Goal: Transaction & Acquisition: Book appointment/travel/reservation

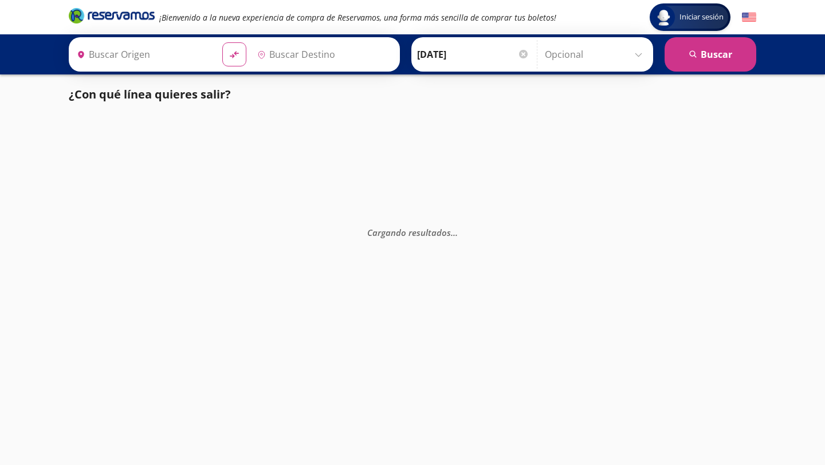
type input "[GEOGRAPHIC_DATA], [GEOGRAPHIC_DATA]"
type input "Uruapan, [GEOGRAPHIC_DATA]"
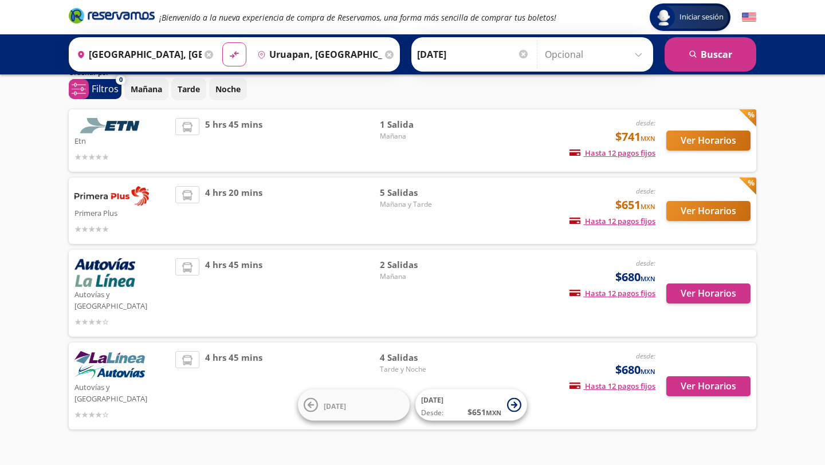
scroll to position [52, 0]
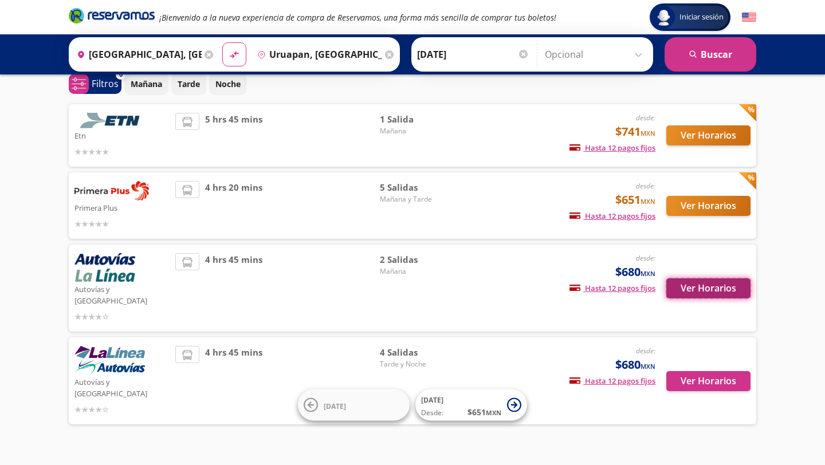
click at [716, 284] on button "Ver Horarios" at bounding box center [709, 289] width 84 height 20
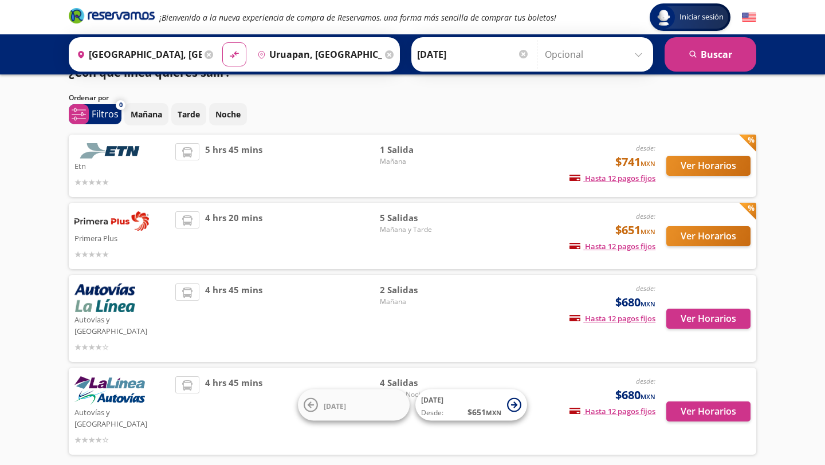
scroll to position [11, 0]
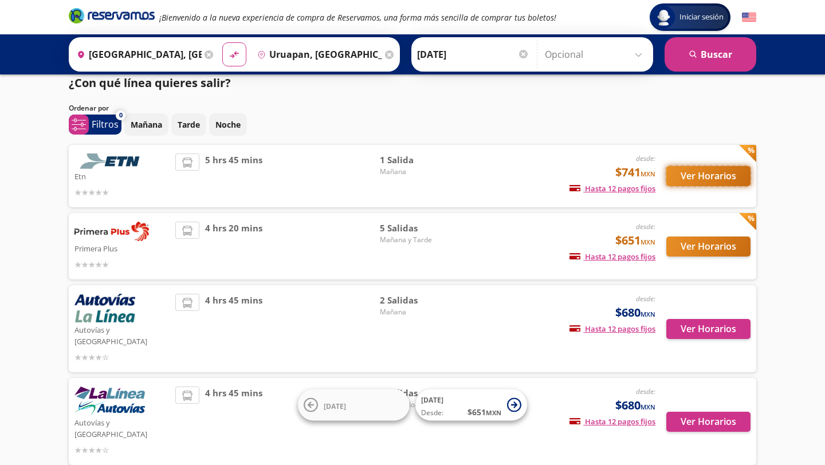
click at [707, 184] on button "Ver Horarios" at bounding box center [709, 176] width 84 height 20
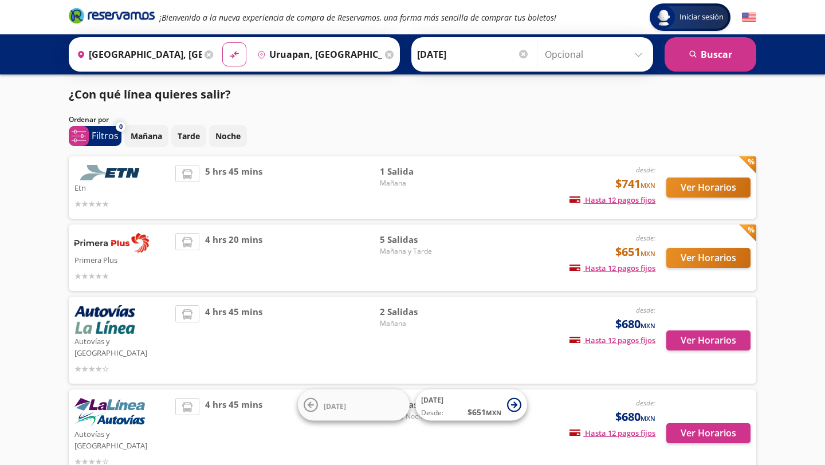
scroll to position [11, 0]
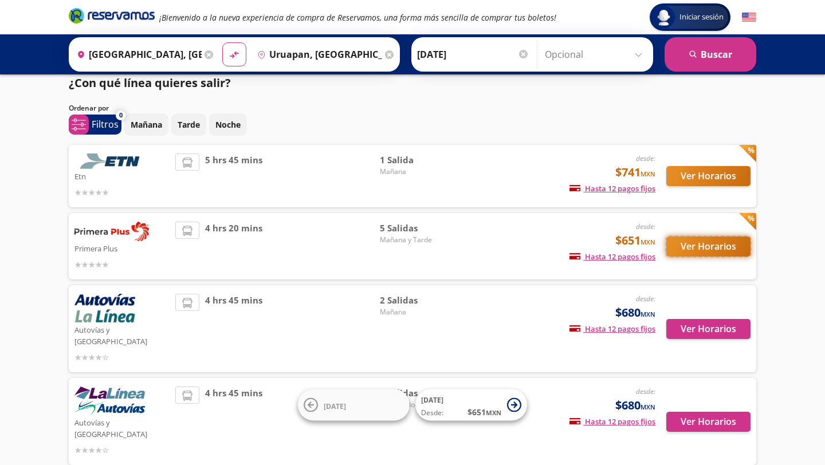
click at [680, 256] on button "Ver Horarios" at bounding box center [709, 247] width 84 height 20
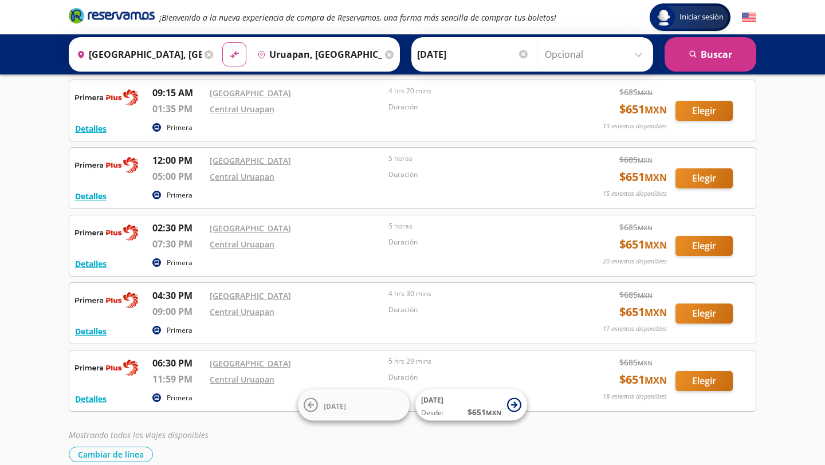
scroll to position [58, 0]
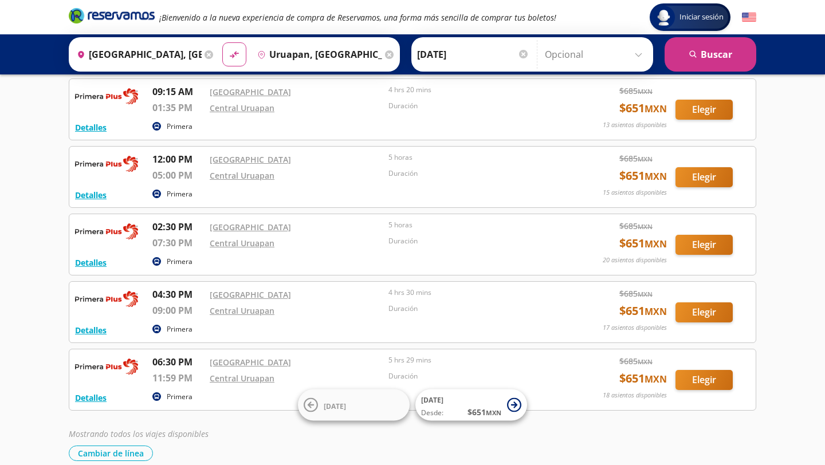
scroll to position [11, 0]
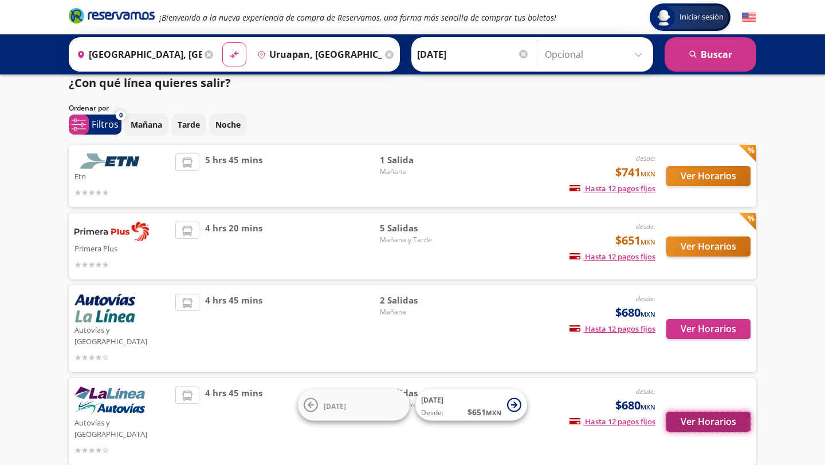
click at [692, 412] on button "Ver Horarios" at bounding box center [709, 422] width 84 height 20
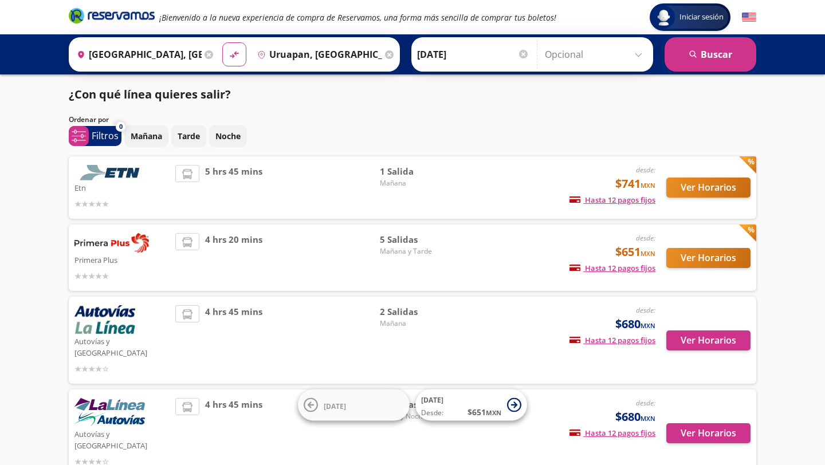
scroll to position [11, 0]
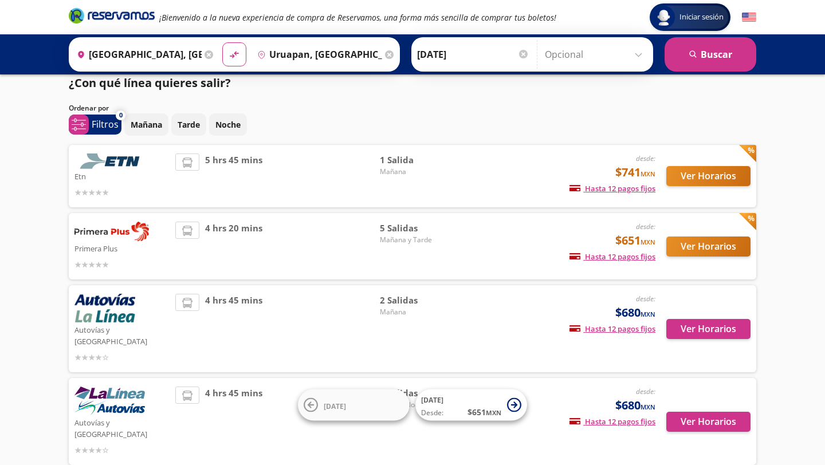
click at [88, 314] on img at bounding box center [105, 308] width 61 height 29
click at [708, 321] on button "Ver Horarios" at bounding box center [709, 329] width 84 height 20
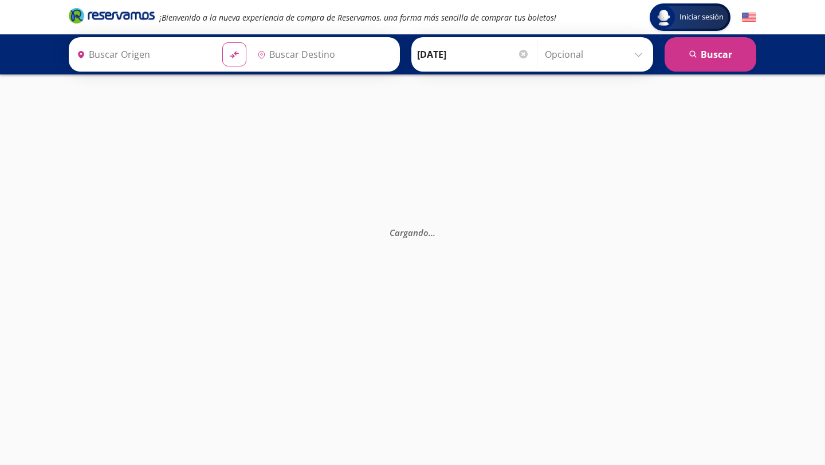
type input "Uruapan, [GEOGRAPHIC_DATA]"
type input "[GEOGRAPHIC_DATA], [GEOGRAPHIC_DATA]"
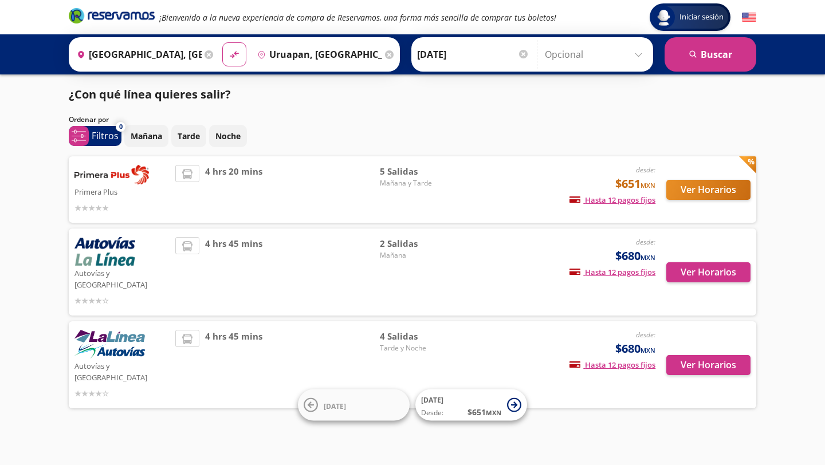
click at [136, 163] on div "Primera Plus desde: $651 MXN Hasta 12 pagos fijos Pagos fijos en compras mayore…" at bounding box center [413, 189] width 688 height 66
click at [711, 190] on button "Ver Horarios" at bounding box center [709, 190] width 84 height 20
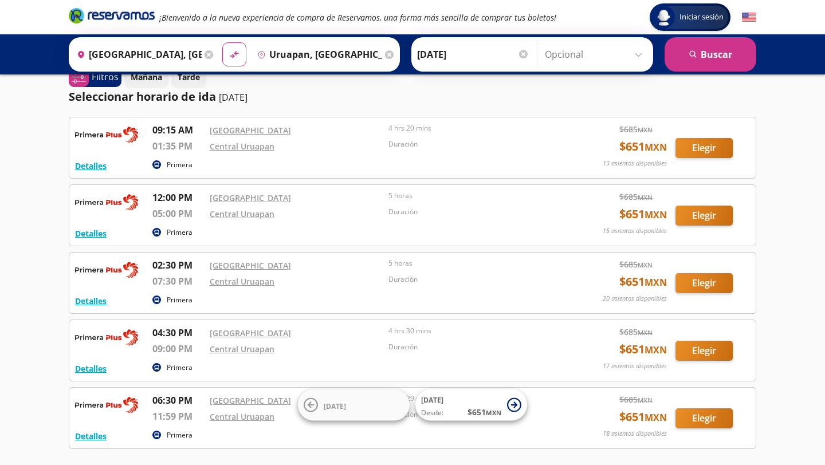
scroll to position [24, 0]
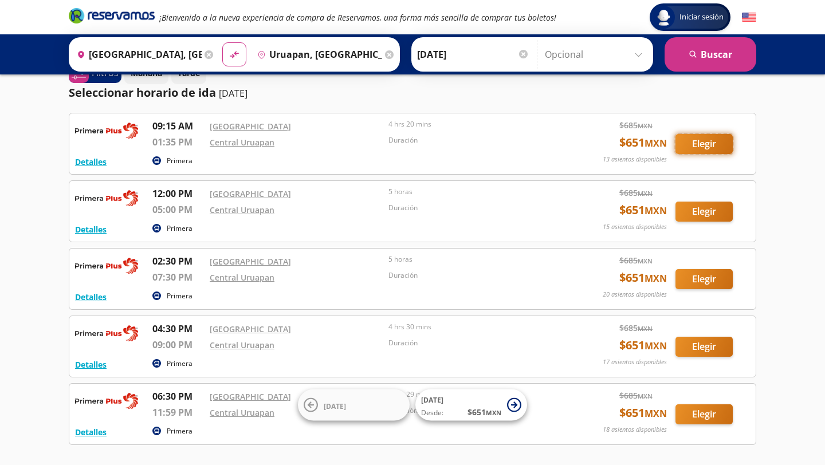
click at [688, 147] on button "Elegir" at bounding box center [704, 144] width 57 height 20
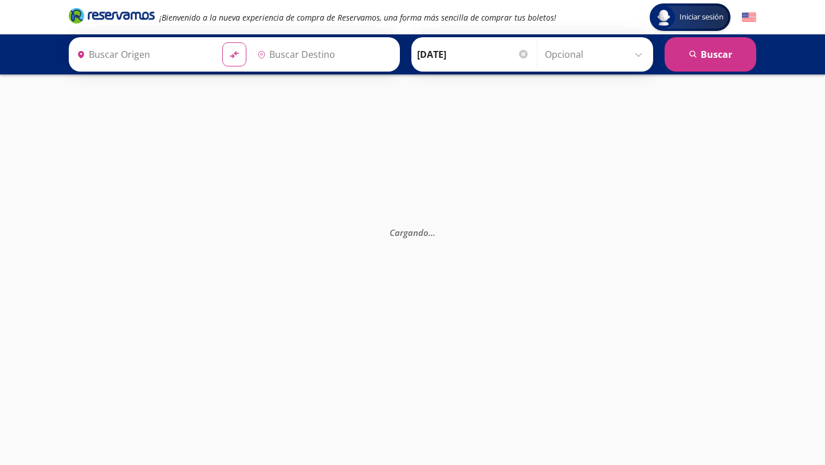
type input "Uruapan, [GEOGRAPHIC_DATA]"
type input "[GEOGRAPHIC_DATA], [GEOGRAPHIC_DATA]"
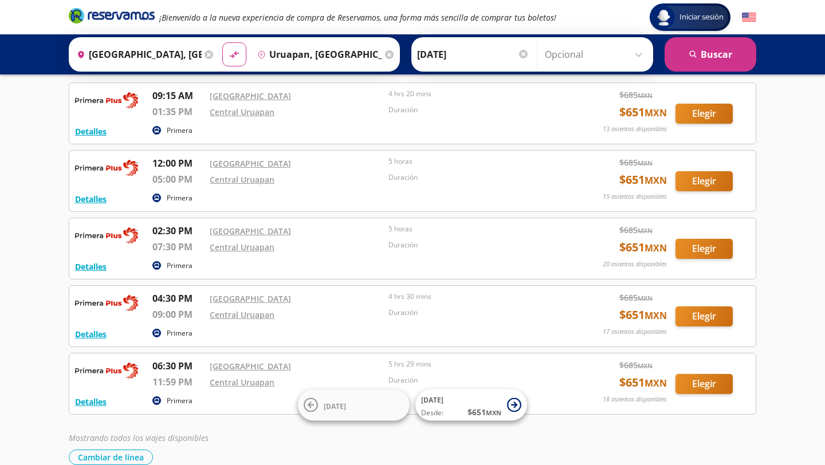
scroll to position [48, 0]
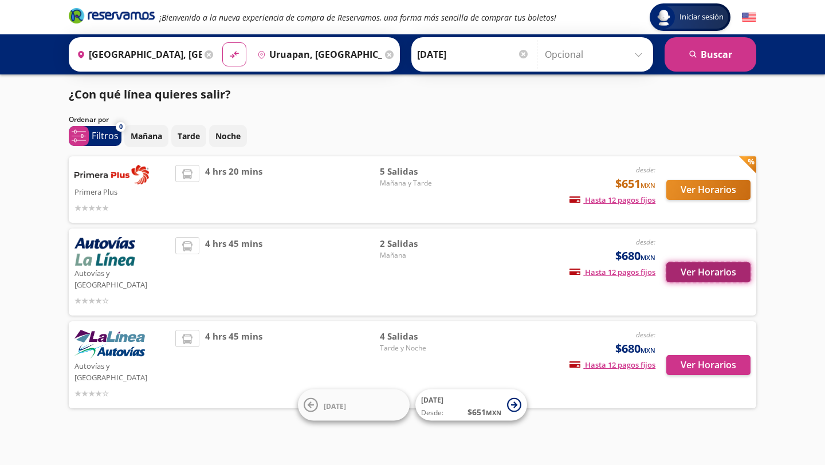
click at [681, 275] on button "Ver Horarios" at bounding box center [709, 272] width 84 height 20
click at [705, 194] on button "Ver Horarios" at bounding box center [709, 190] width 84 height 20
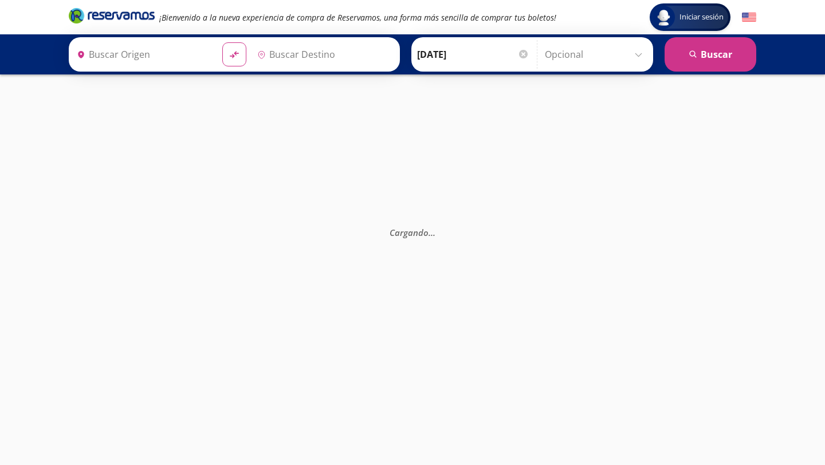
type input "[GEOGRAPHIC_DATA], [GEOGRAPHIC_DATA]"
type input "Uruapan, [GEOGRAPHIC_DATA]"
type input "[GEOGRAPHIC_DATA], [GEOGRAPHIC_DATA]"
type input "Uruapan, [GEOGRAPHIC_DATA]"
type input "[GEOGRAPHIC_DATA], [GEOGRAPHIC_DATA]"
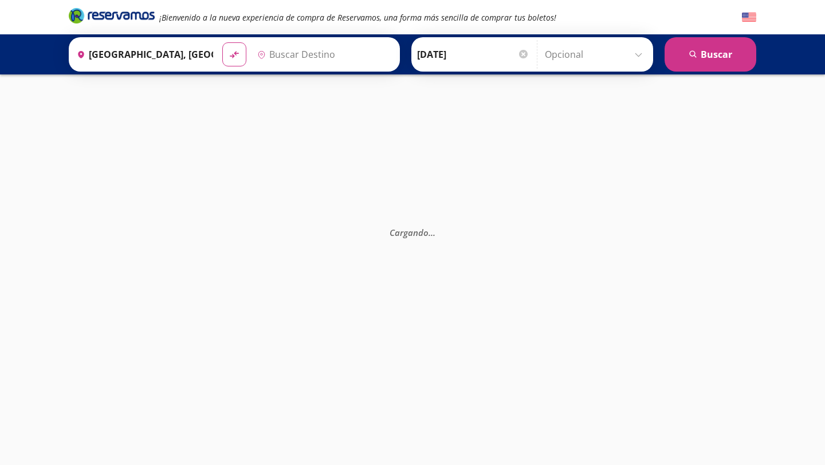
type input "Uruapan, [GEOGRAPHIC_DATA]"
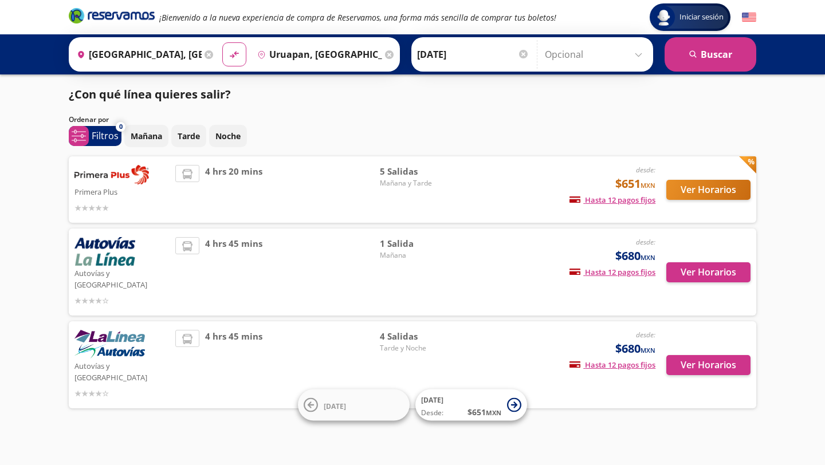
click at [127, 240] on img at bounding box center [105, 251] width 61 height 29
click at [123, 252] on img at bounding box center [105, 251] width 61 height 29
click at [744, 271] on button "Ver Horarios" at bounding box center [709, 272] width 84 height 20
